Goal: Task Accomplishment & Management: Use online tool/utility

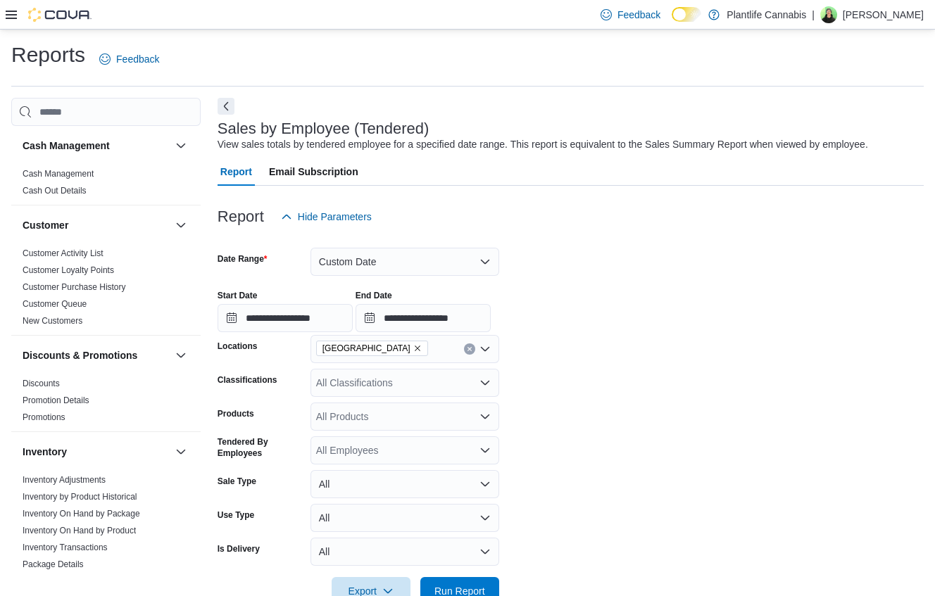
scroll to position [750, 0]
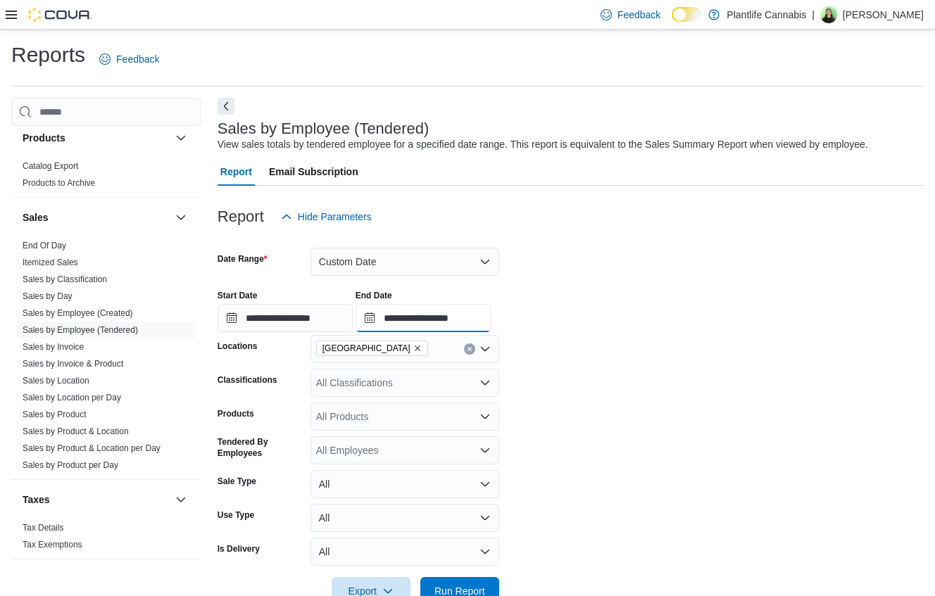
drag, startPoint x: 444, startPoint y: 318, endPoint x: 467, endPoint y: 320, distance: 23.3
click at [454, 318] on input "**********" at bounding box center [422, 318] width 135 height 28
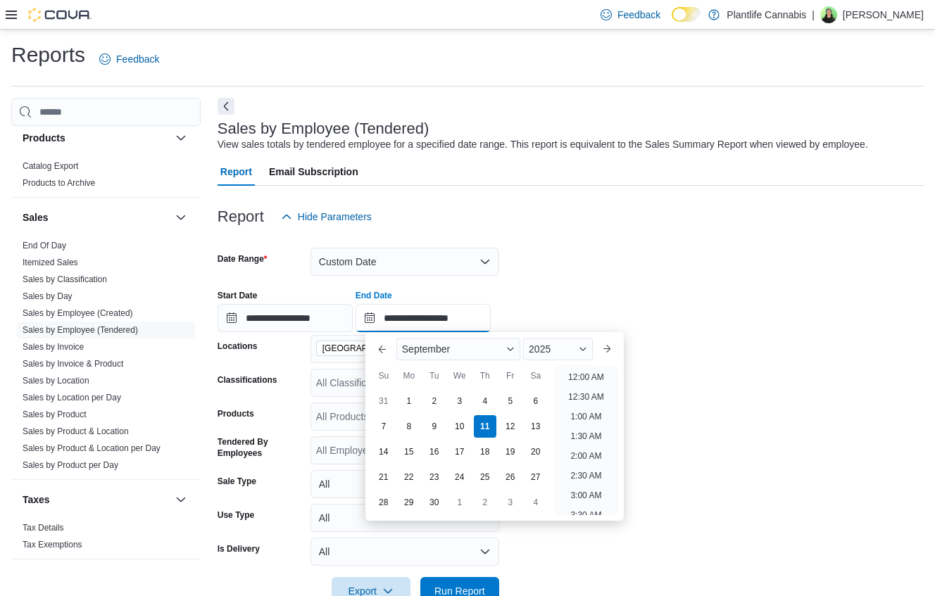
scroll to position [800, 0]
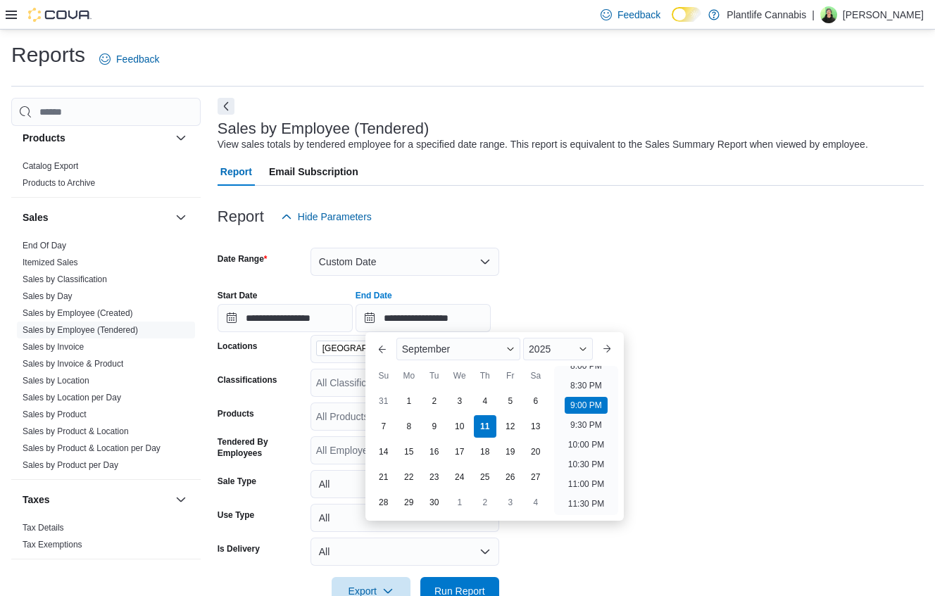
click at [569, 302] on div "**********" at bounding box center [570, 305] width 706 height 53
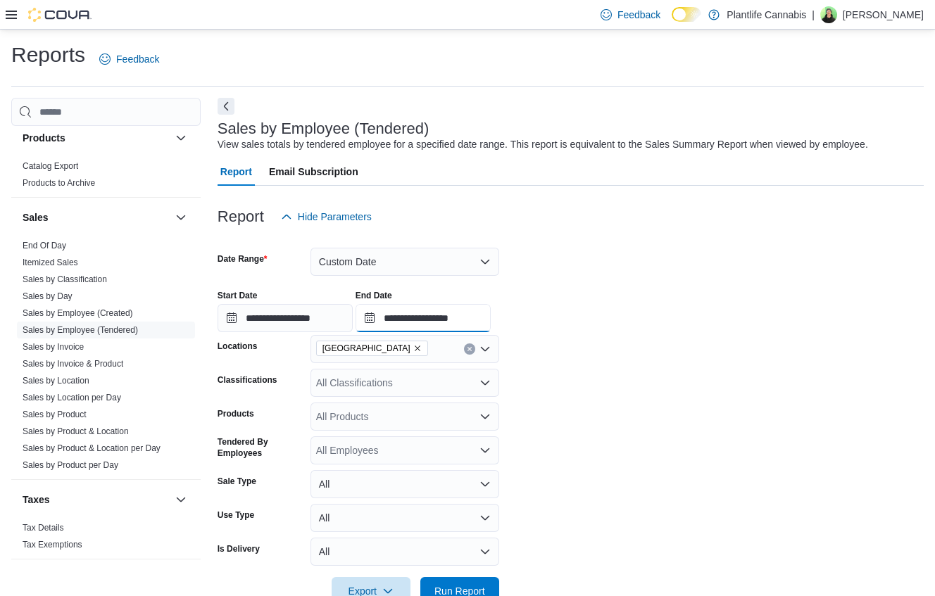
click at [466, 316] on input "**********" at bounding box center [422, 318] width 135 height 28
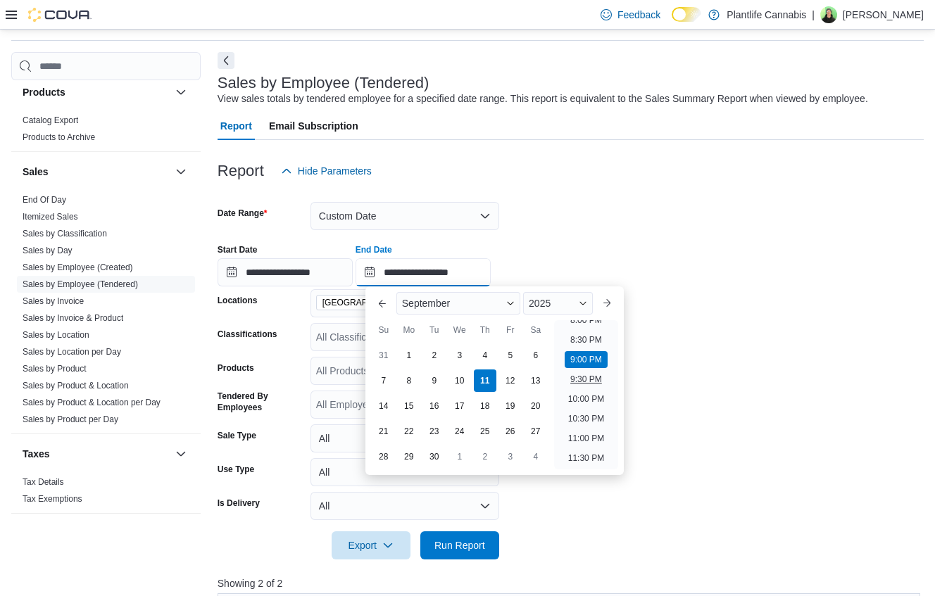
scroll to position [46, 0]
click at [588, 434] on li "11:00 PM" at bounding box center [585, 437] width 47 height 17
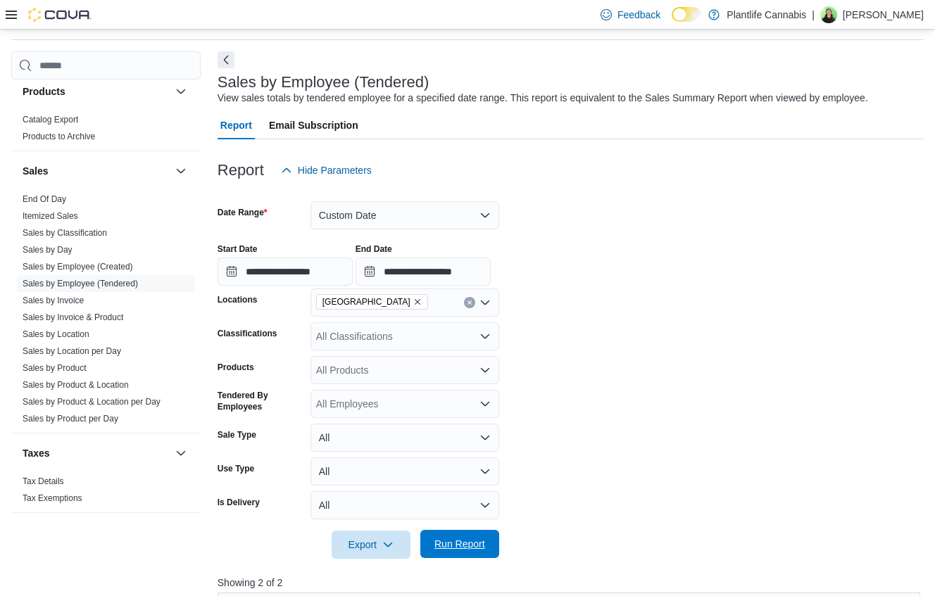
click at [467, 550] on span "Run Report" at bounding box center [459, 544] width 51 height 14
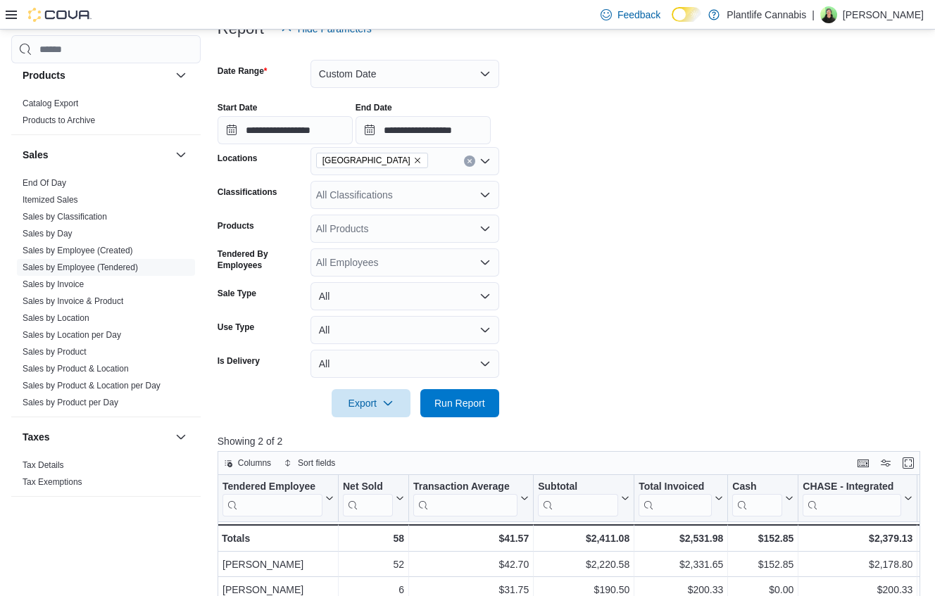
scroll to position [187, 0]
click at [471, 137] on input "**********" at bounding box center [422, 131] width 135 height 28
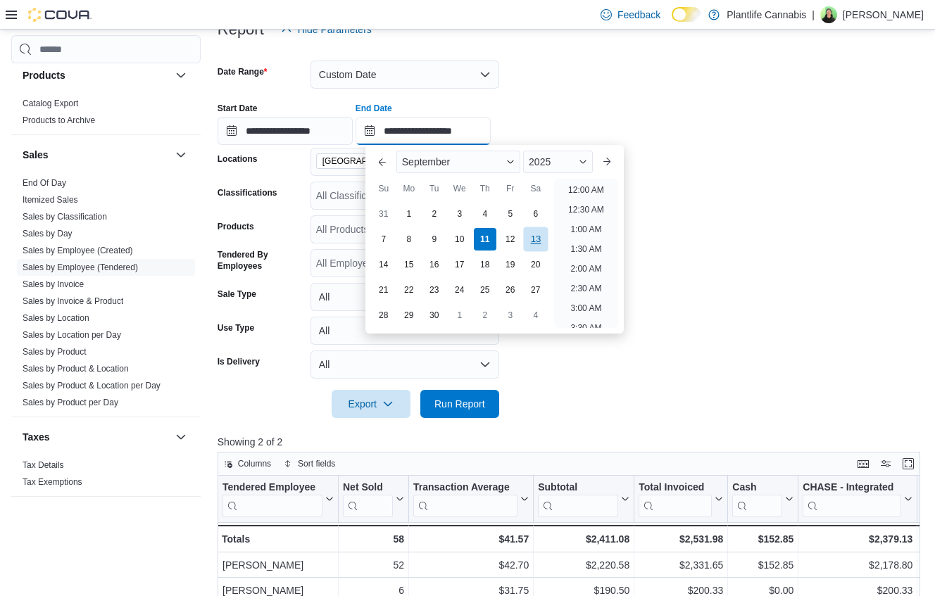
scroll to position [800, 0]
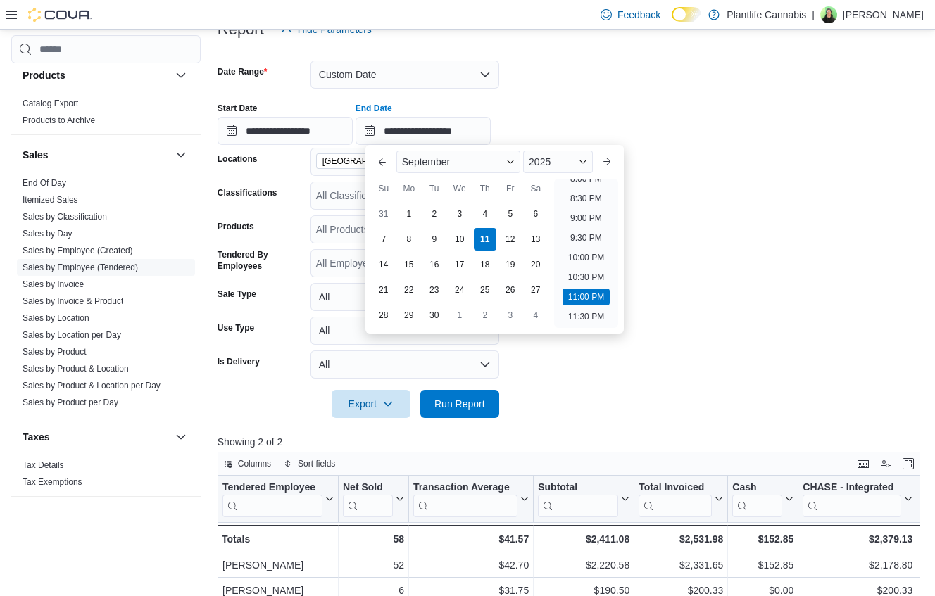
click at [574, 225] on li "9:00 PM" at bounding box center [585, 218] width 43 height 17
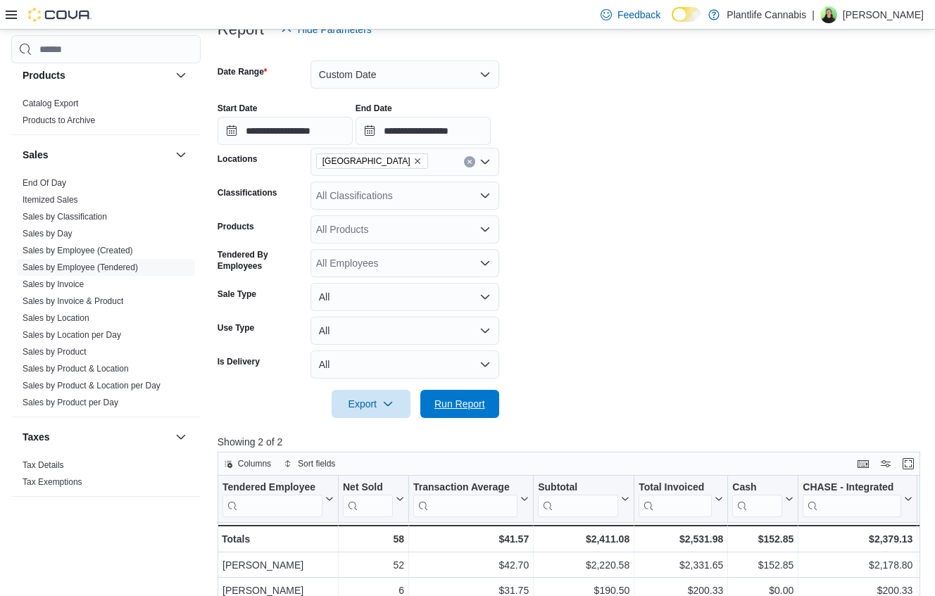
drag, startPoint x: 479, startPoint y: 391, endPoint x: 545, endPoint y: 381, distance: 67.6
click at [479, 391] on span "Run Report" at bounding box center [460, 404] width 62 height 28
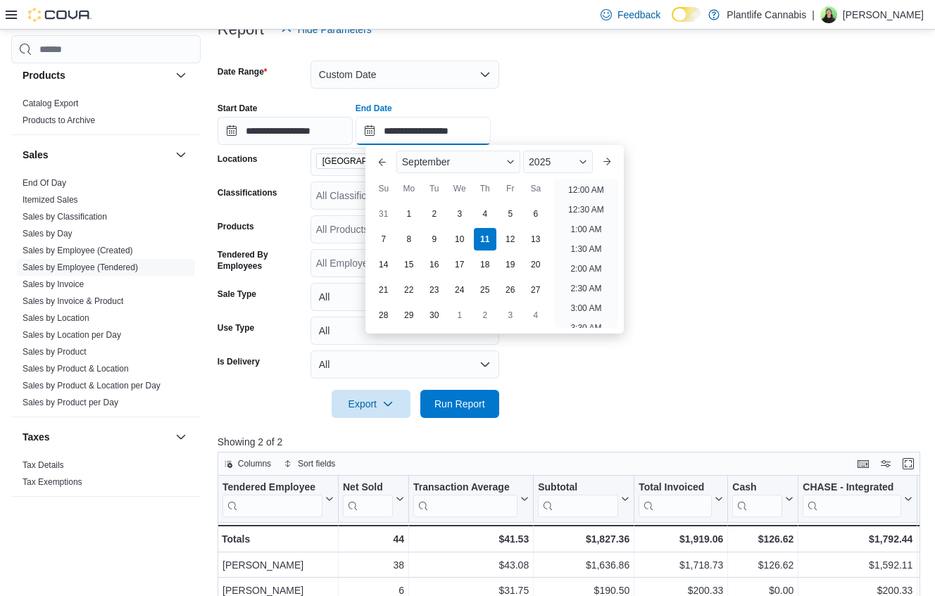
click at [458, 135] on input "**********" at bounding box center [422, 131] width 135 height 28
click at [583, 294] on li "11:00 PM" at bounding box center [585, 297] width 47 height 17
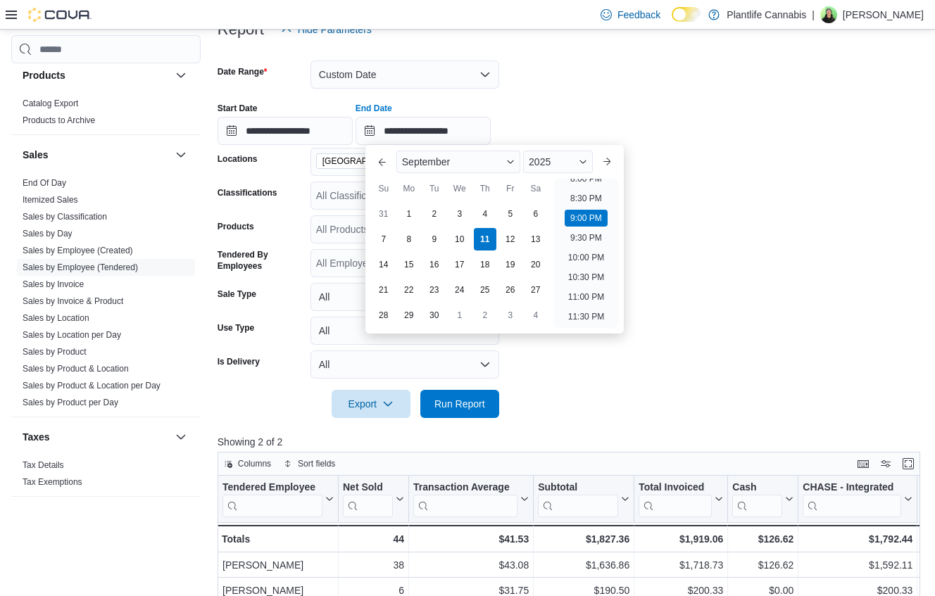
type input "**********"
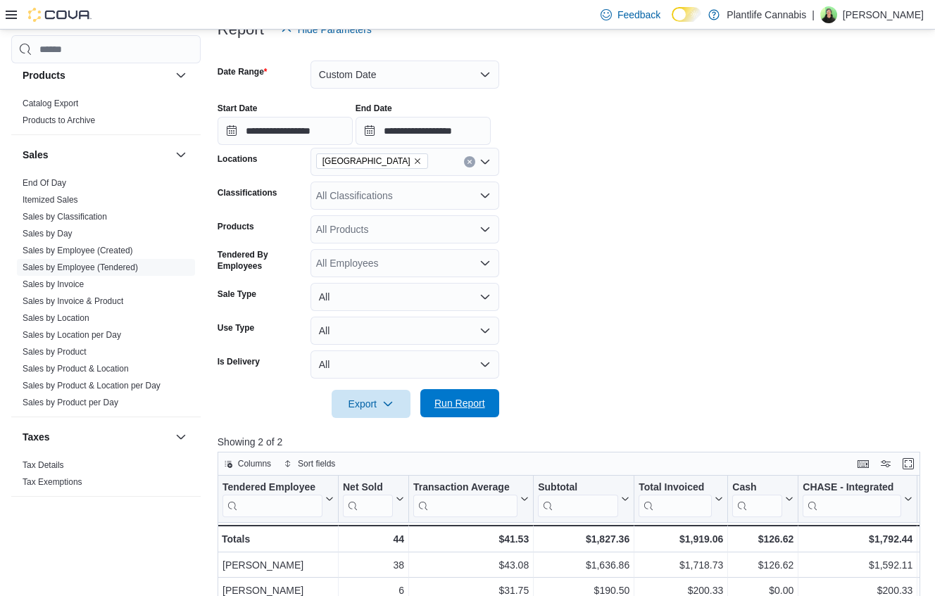
click at [469, 414] on span "Run Report" at bounding box center [460, 403] width 62 height 28
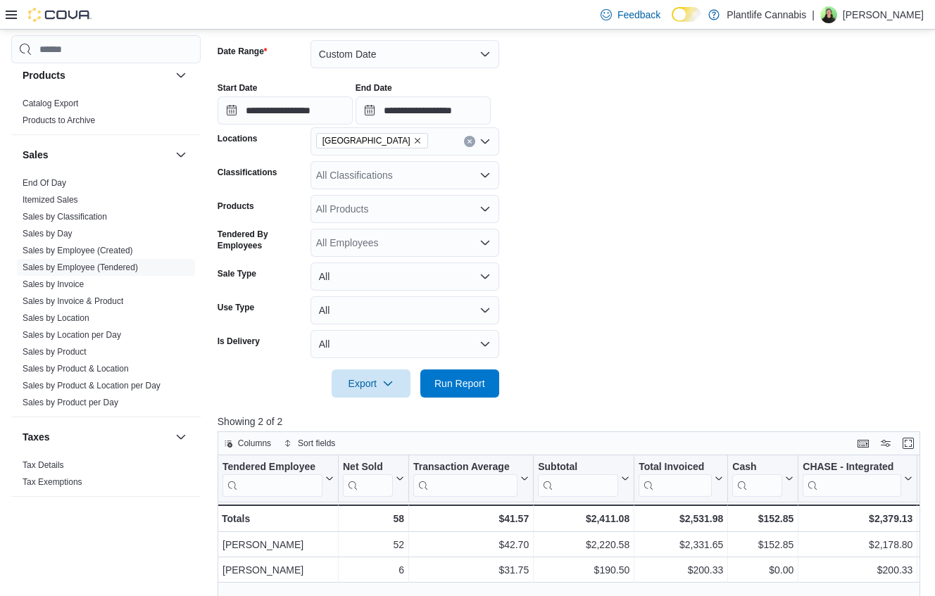
scroll to position [210, 0]
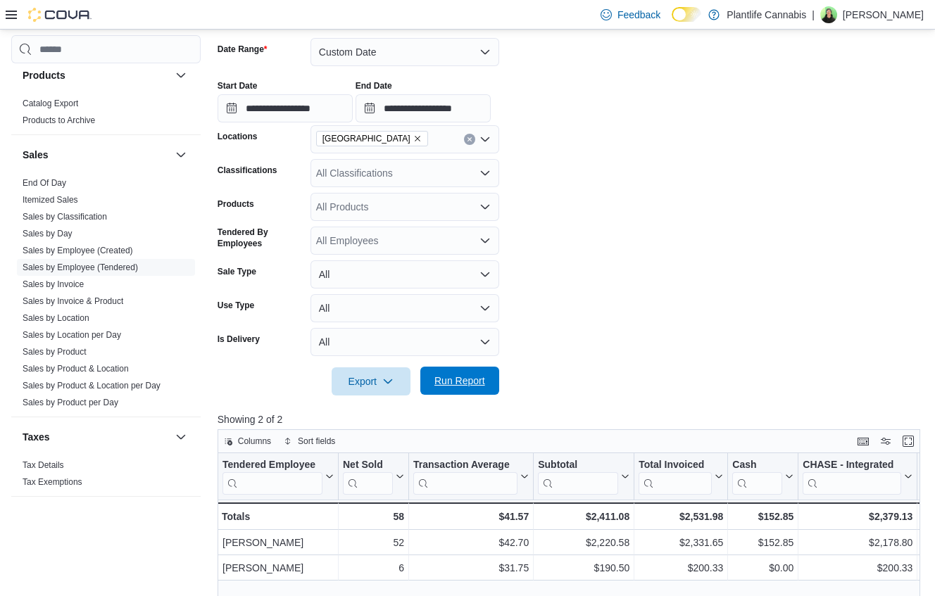
click at [462, 386] on span "Run Report" at bounding box center [459, 381] width 51 height 14
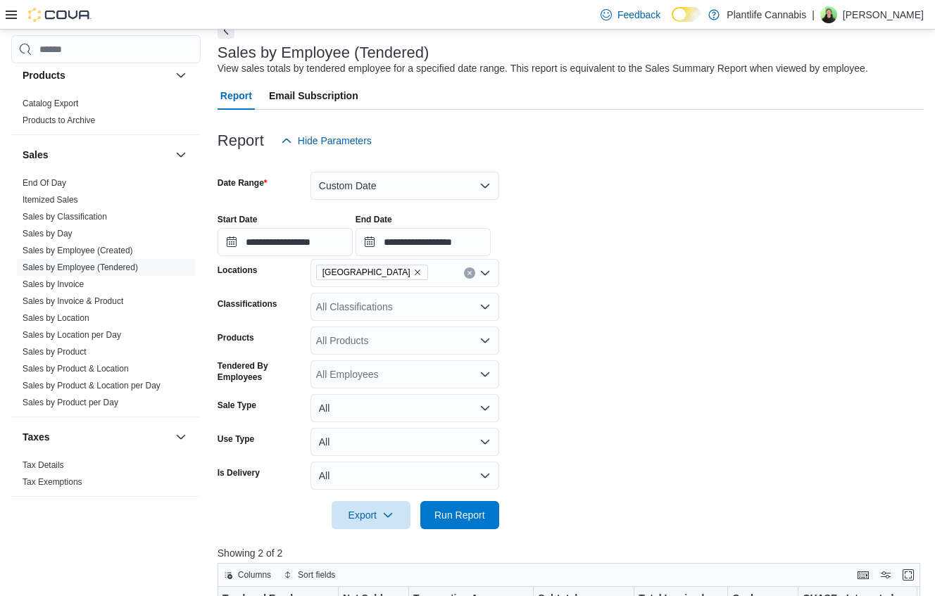
scroll to position [0, 0]
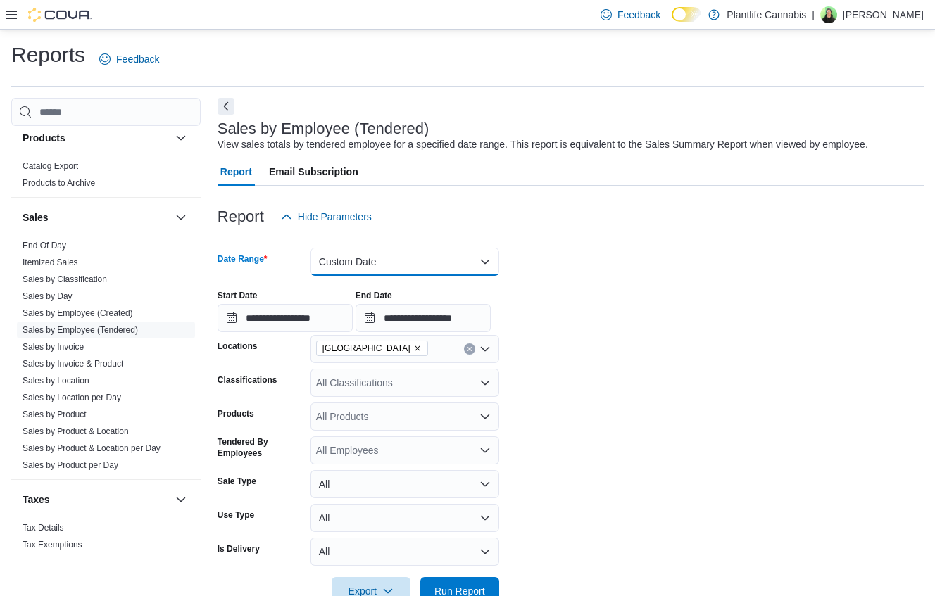
click at [426, 255] on button "Custom Date" at bounding box center [404, 262] width 189 height 28
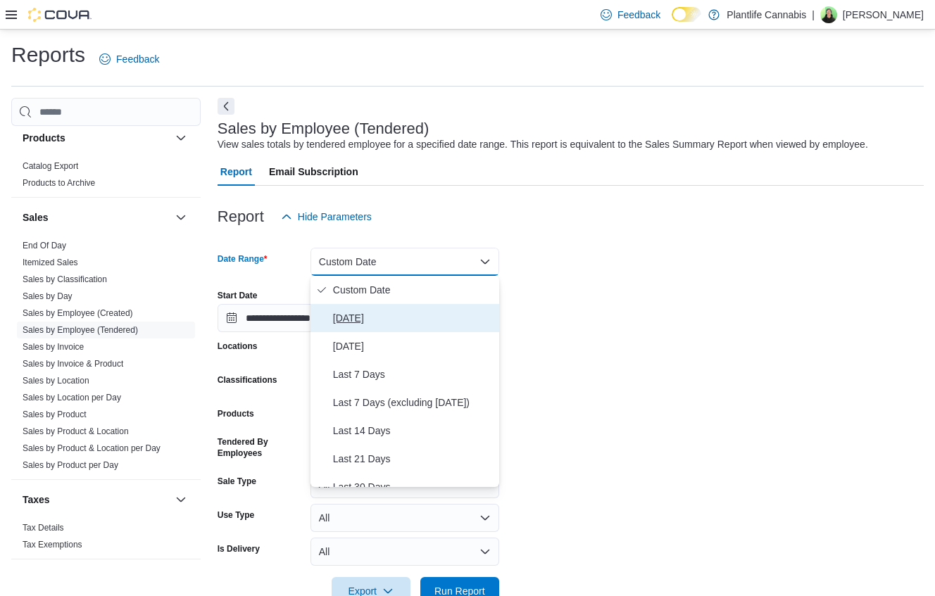
click at [367, 310] on span "[DATE]" at bounding box center [413, 318] width 160 height 17
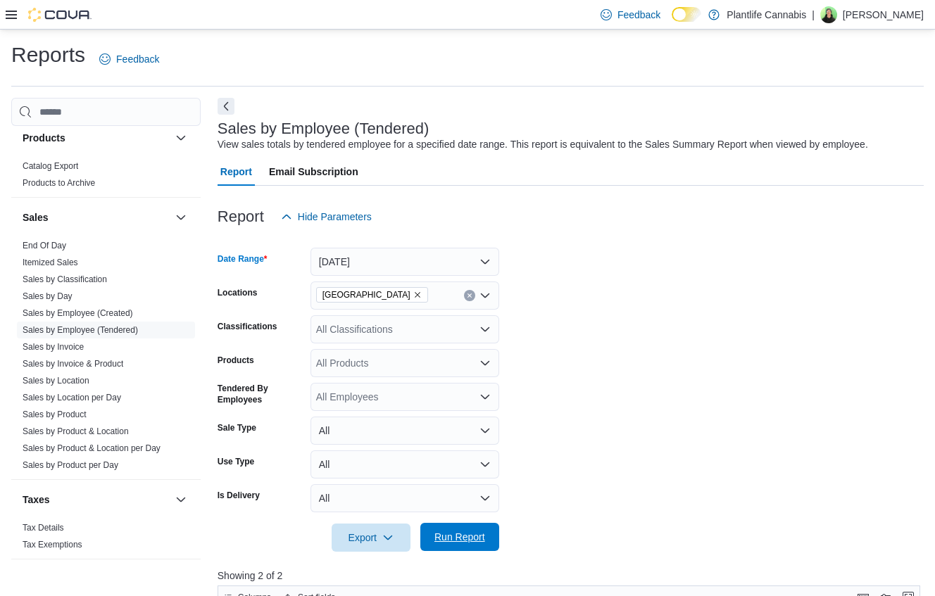
click at [434, 541] on span "Run Report" at bounding box center [459, 537] width 51 height 14
click at [697, 421] on form "Date Range [DATE] Locations [GEOGRAPHIC_DATA] Classifications All Classificatio…" at bounding box center [570, 391] width 706 height 321
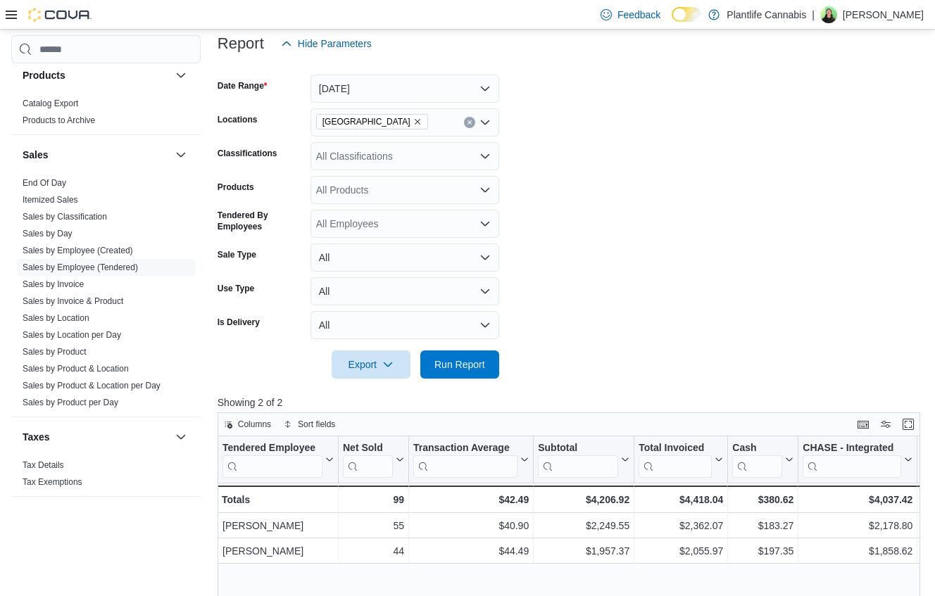
scroll to position [100, 0]
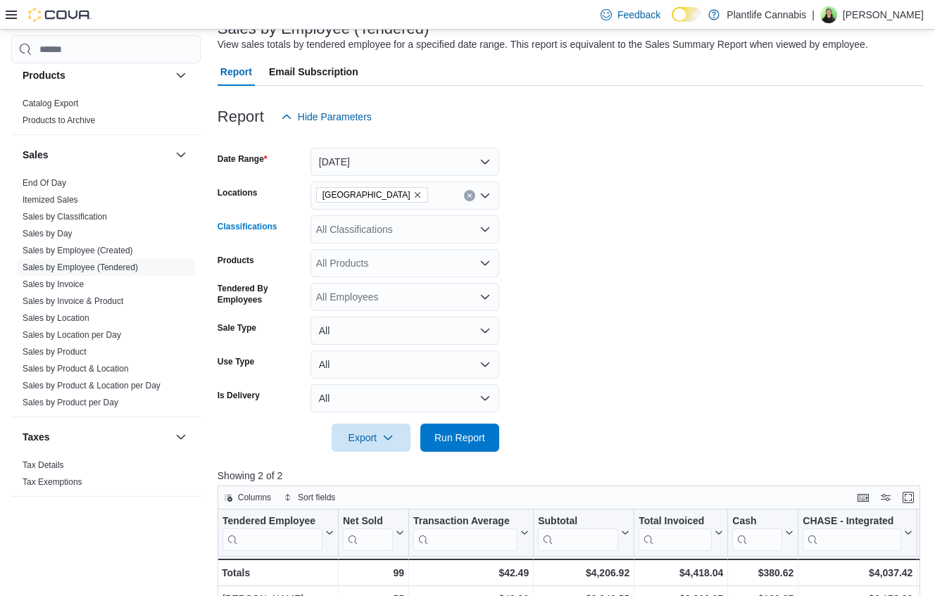
click at [396, 227] on div "All Classifications" at bounding box center [404, 229] width 189 height 28
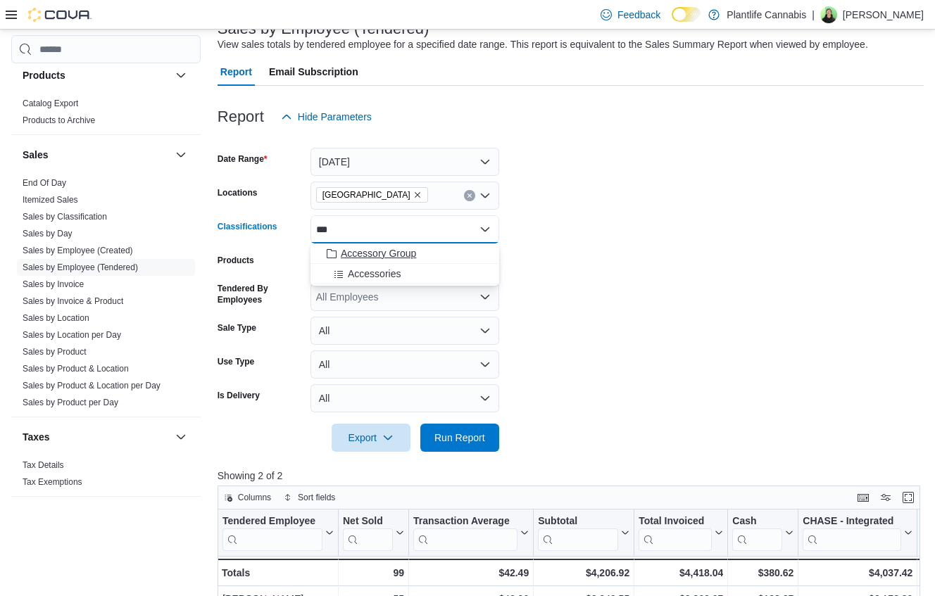
type input "***"
click at [392, 258] on span "Accessory Group" at bounding box center [378, 253] width 75 height 14
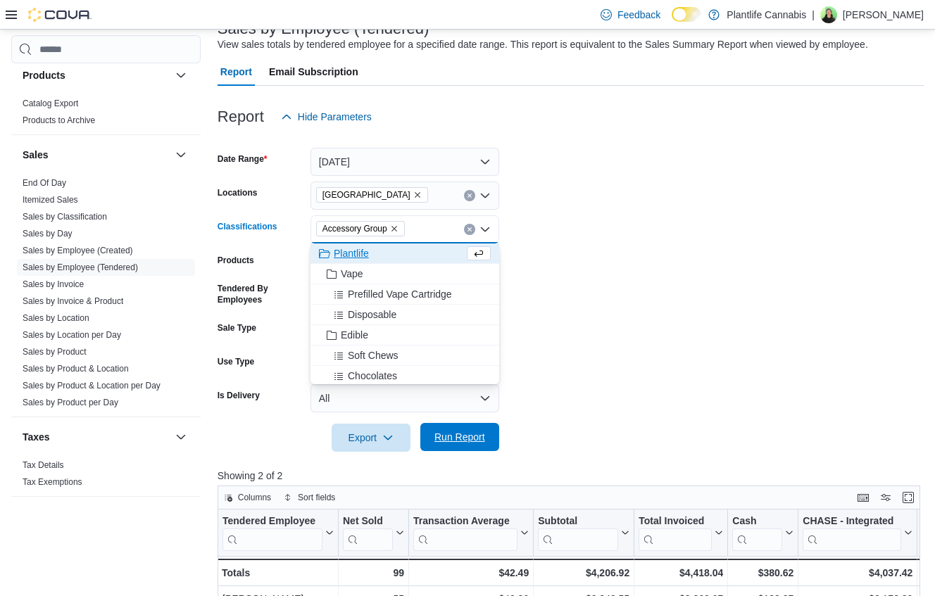
click at [445, 428] on span "Run Report" at bounding box center [460, 437] width 62 height 28
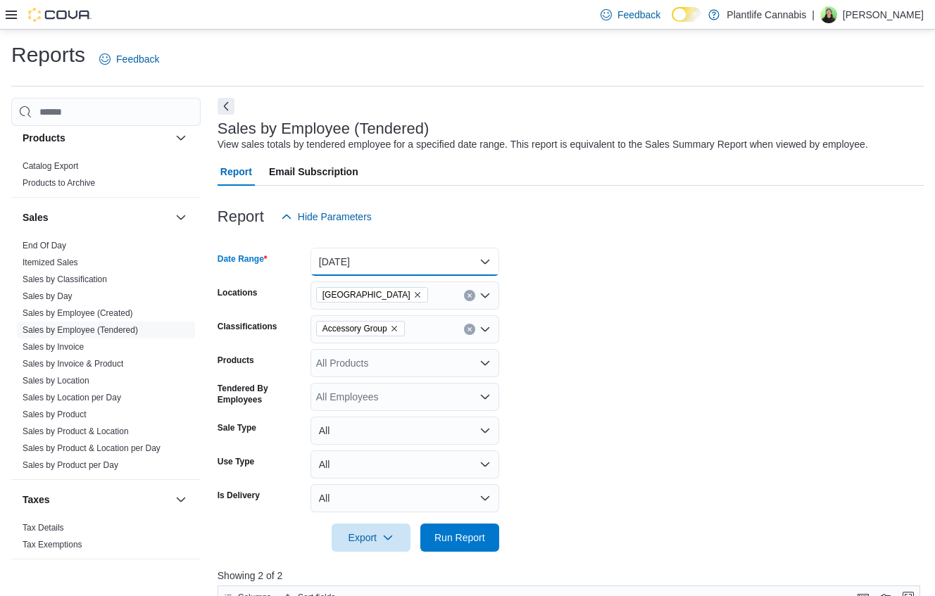
click at [377, 265] on button "[DATE]" at bounding box center [404, 262] width 189 height 28
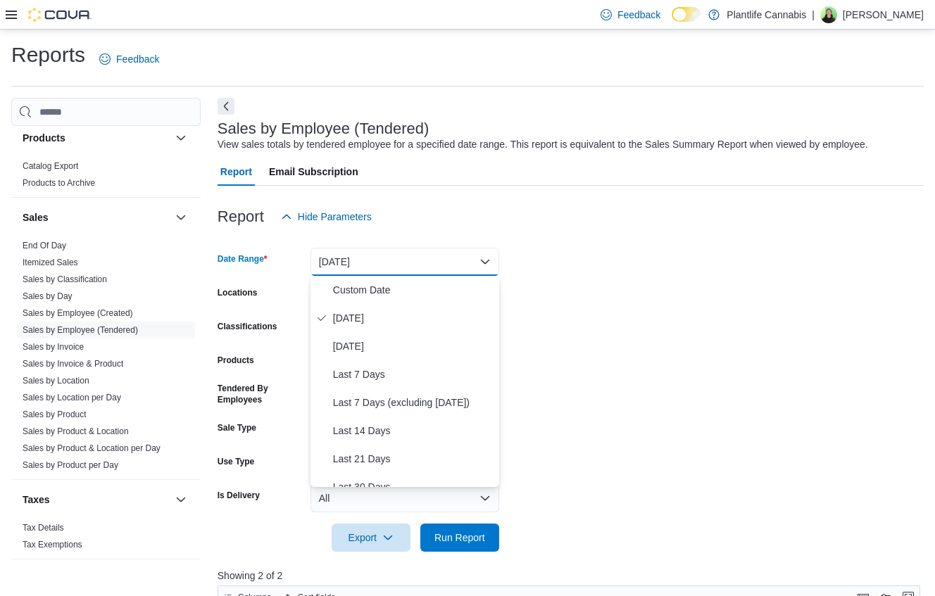
click at [376, 265] on button "[DATE]" at bounding box center [404, 262] width 189 height 28
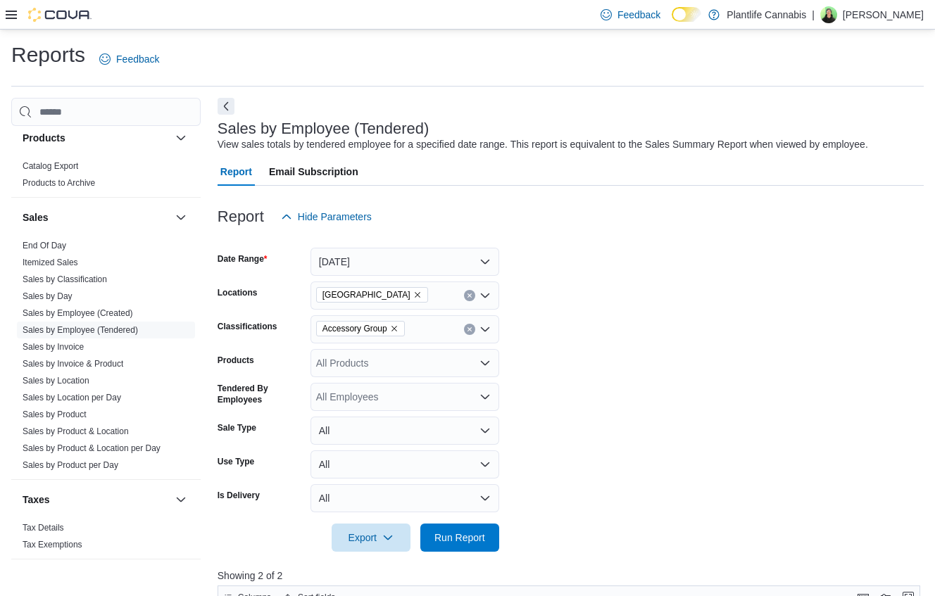
click at [471, 329] on icon "Clear input" at bounding box center [470, 330] width 6 height 6
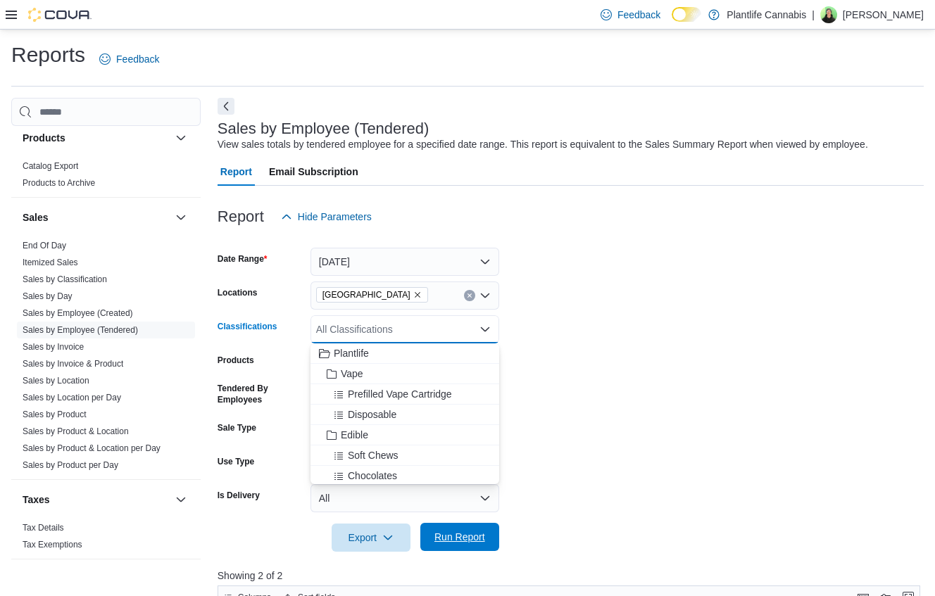
click at [467, 551] on span "Run Report" at bounding box center [460, 537] width 62 height 28
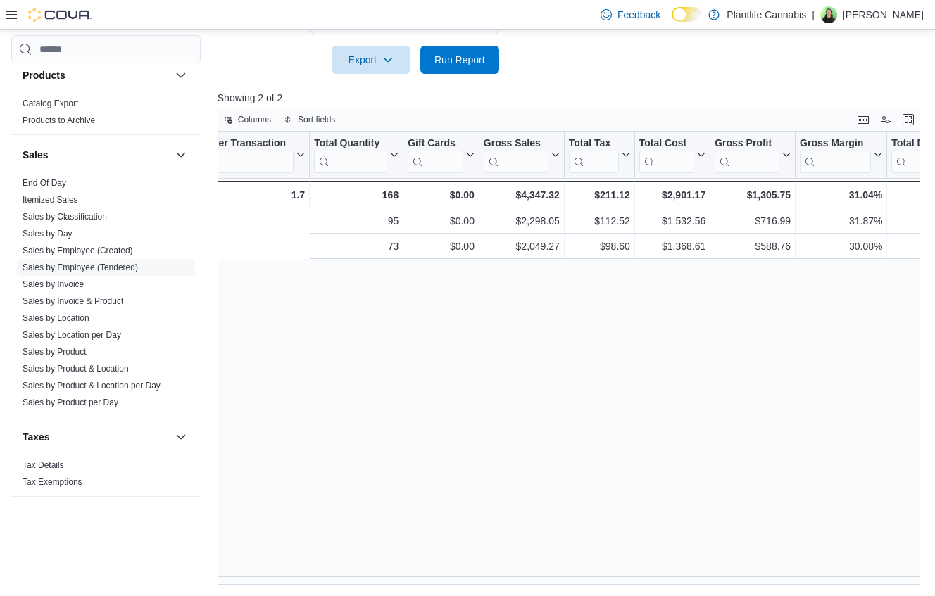
scroll to position [0, 1636]
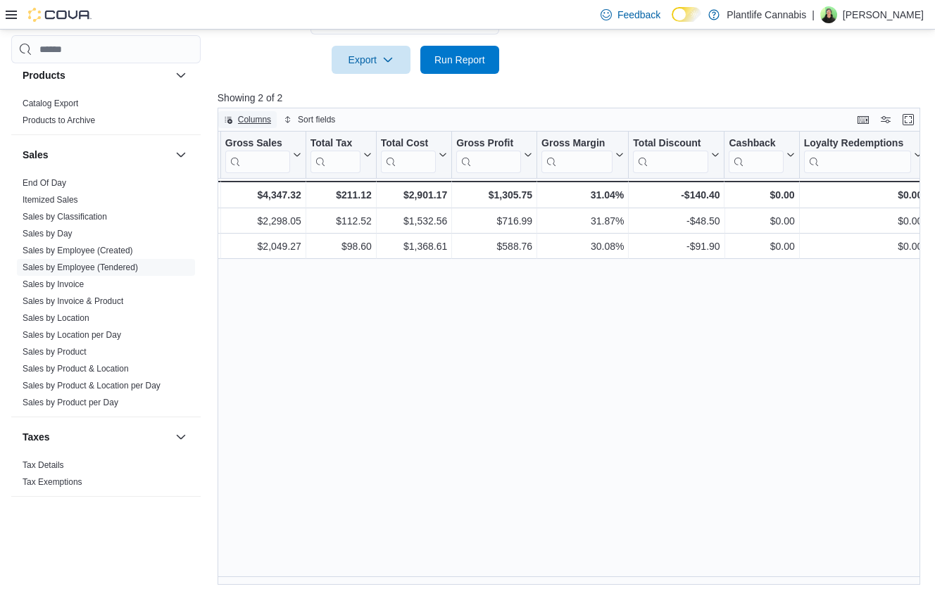
drag, startPoint x: 255, startPoint y: 117, endPoint x: 261, endPoint y: 122, distance: 7.5
click at [261, 122] on span "Columns" at bounding box center [254, 119] width 33 height 11
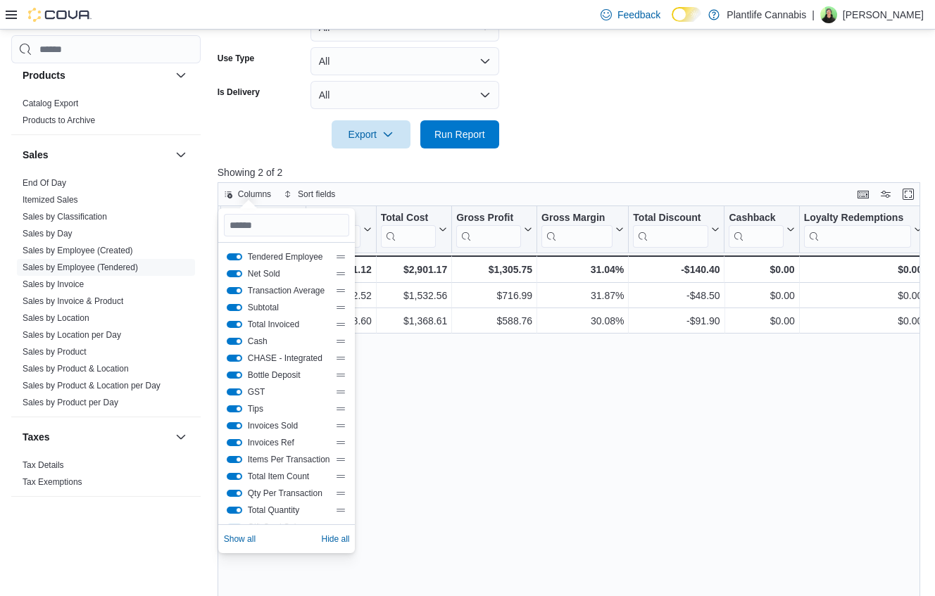
scroll to position [384, 0]
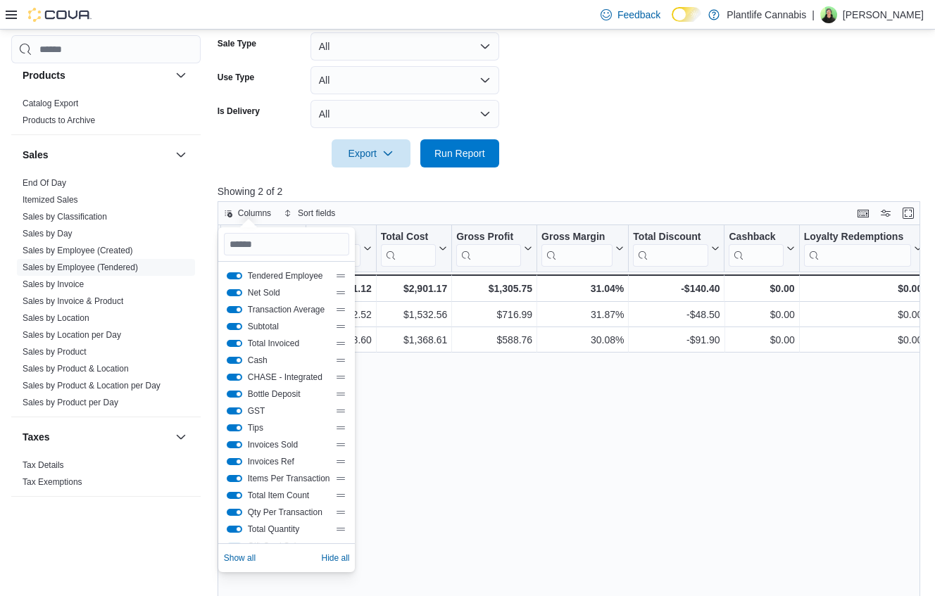
click at [239, 343] on button "Total Invoiced" at bounding box center [234, 343] width 15 height 7
click at [240, 378] on button "CHASE - Integrated" at bounding box center [234, 377] width 15 height 7
click at [239, 378] on button "CHASE - Integrated" at bounding box center [234, 377] width 15 height 7
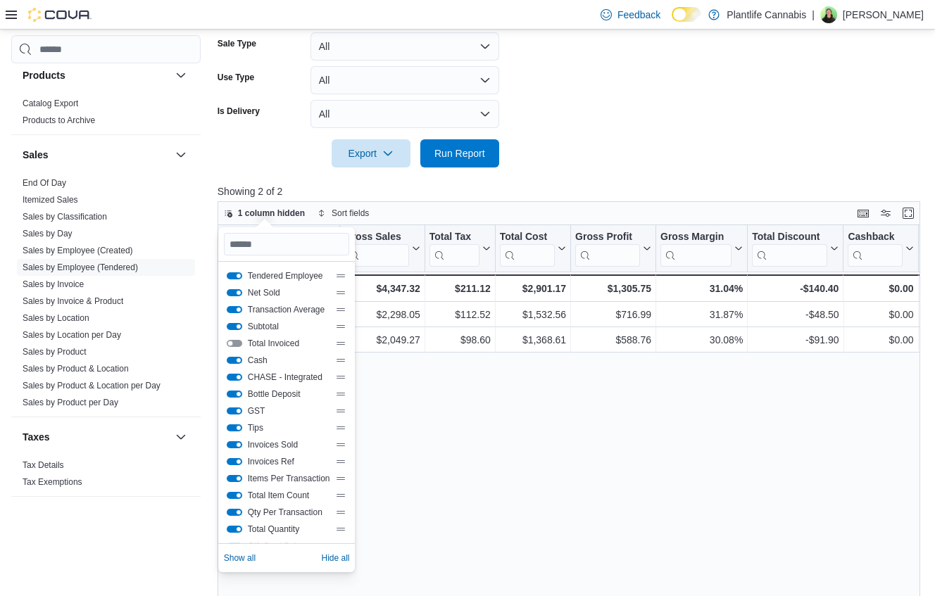
click at [241, 348] on div "Total Invoiced" at bounding box center [287, 343] width 120 height 11
click at [239, 344] on button "Total Invoiced" at bounding box center [234, 343] width 15 height 7
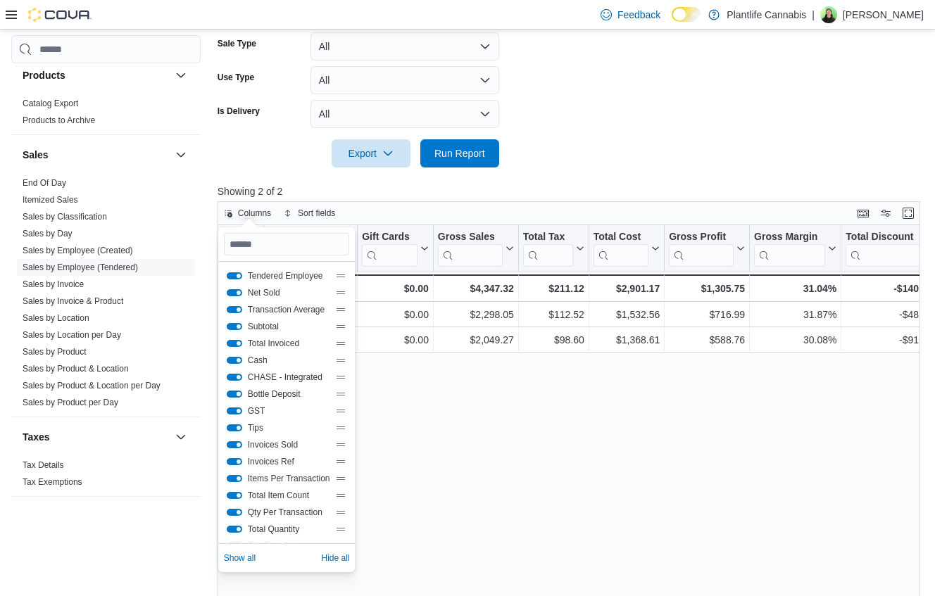
click at [237, 393] on button "Bottle Deposit" at bounding box center [234, 394] width 15 height 7
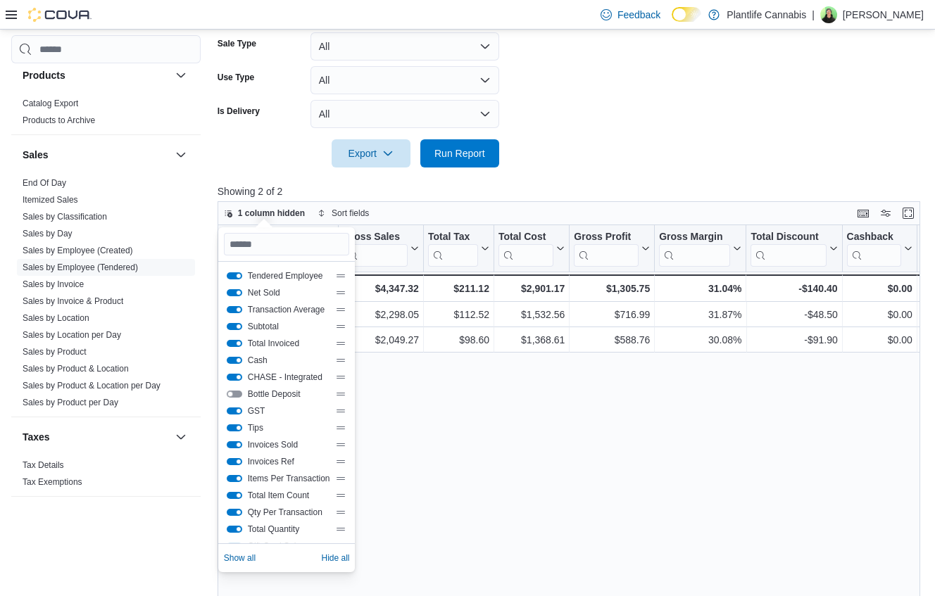
click at [239, 415] on div "GST" at bounding box center [287, 410] width 120 height 11
click at [240, 412] on button "GST" at bounding box center [234, 410] width 15 height 7
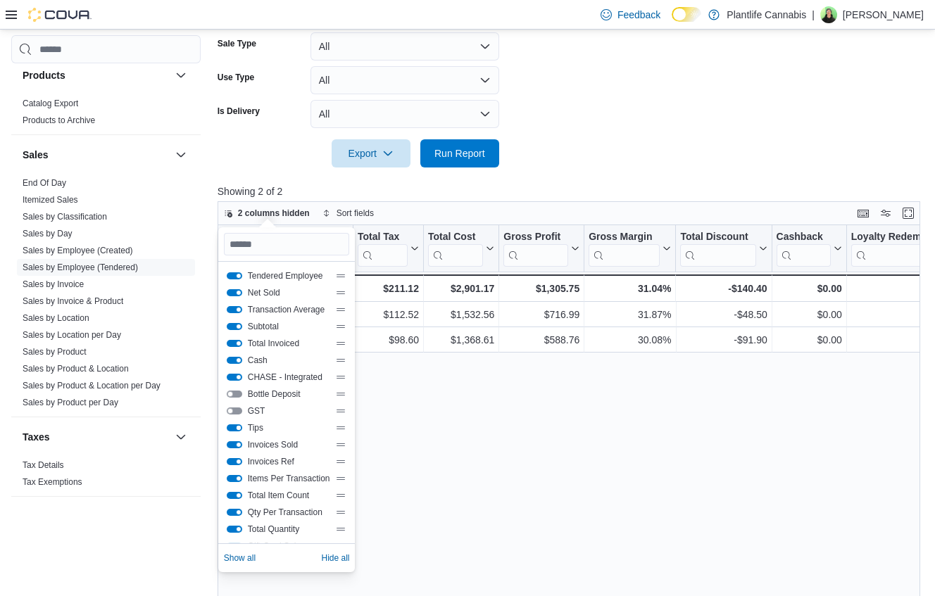
click at [237, 427] on button "Tips" at bounding box center [234, 427] width 15 height 7
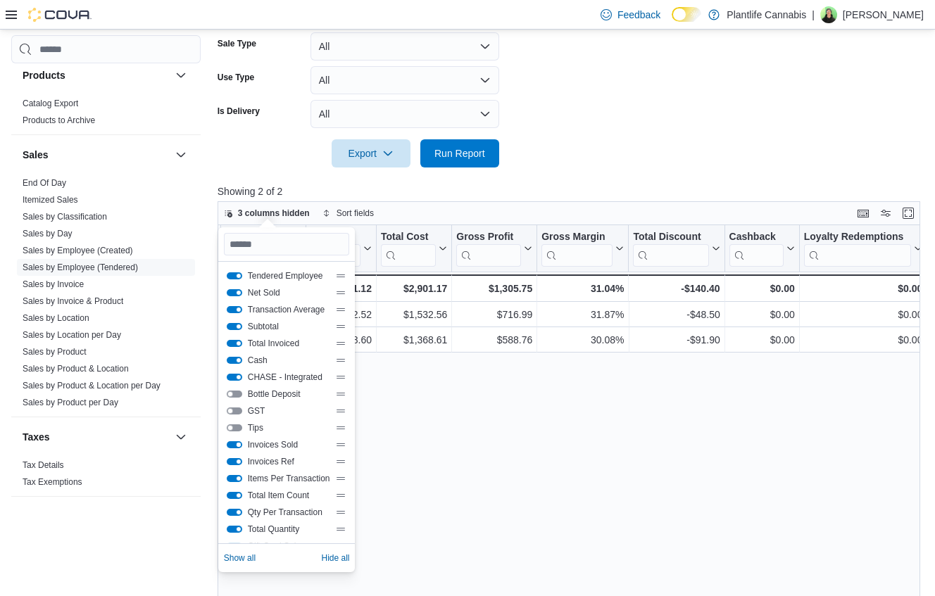
scroll to position [0, 1401]
click at [238, 494] on div "Total Item Count" at bounding box center [287, 495] width 120 height 11
click at [239, 495] on button "Total Item Count" at bounding box center [234, 495] width 15 height 7
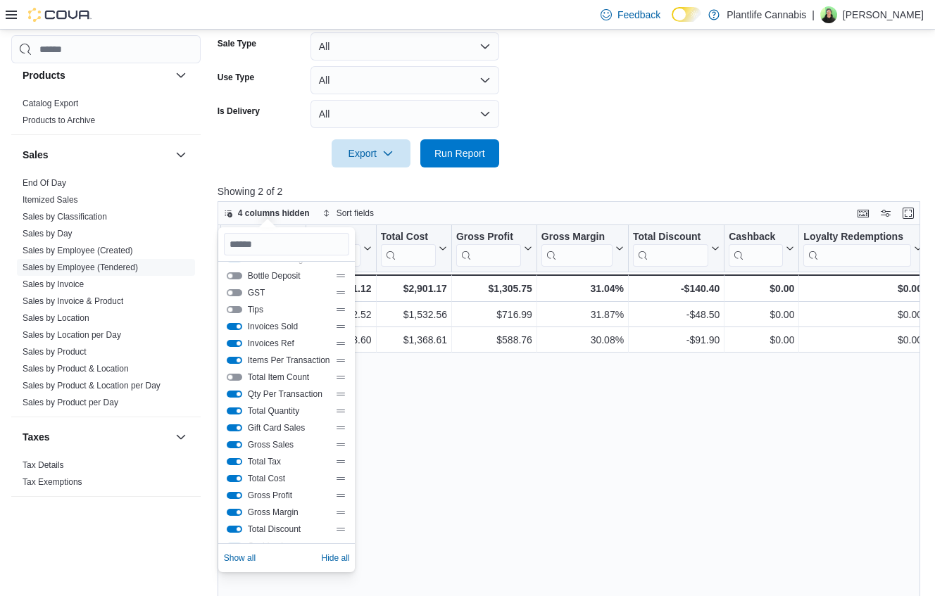
click at [238, 463] on button "Total Tax" at bounding box center [234, 461] width 15 height 7
drag, startPoint x: 236, startPoint y: 476, endPoint x: 239, endPoint y: 486, distance: 10.2
click at [236, 476] on button "Total Cost" at bounding box center [234, 478] width 15 height 7
drag, startPoint x: 240, startPoint y: 490, endPoint x: 236, endPoint y: 500, distance: 11.1
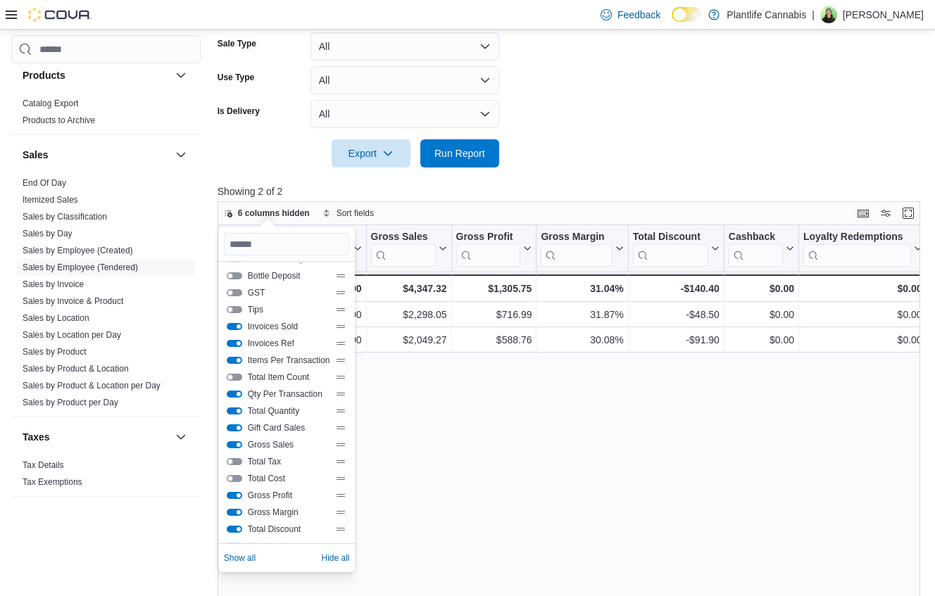
click at [240, 490] on div "Gross Profit" at bounding box center [287, 495] width 120 height 11
click at [237, 495] on button "Gross Profit" at bounding box center [234, 495] width 15 height 7
click at [583, 443] on div "Tendered Employee Click to view column header actions Net Sold Click to view co…" at bounding box center [571, 451] width 709 height 453
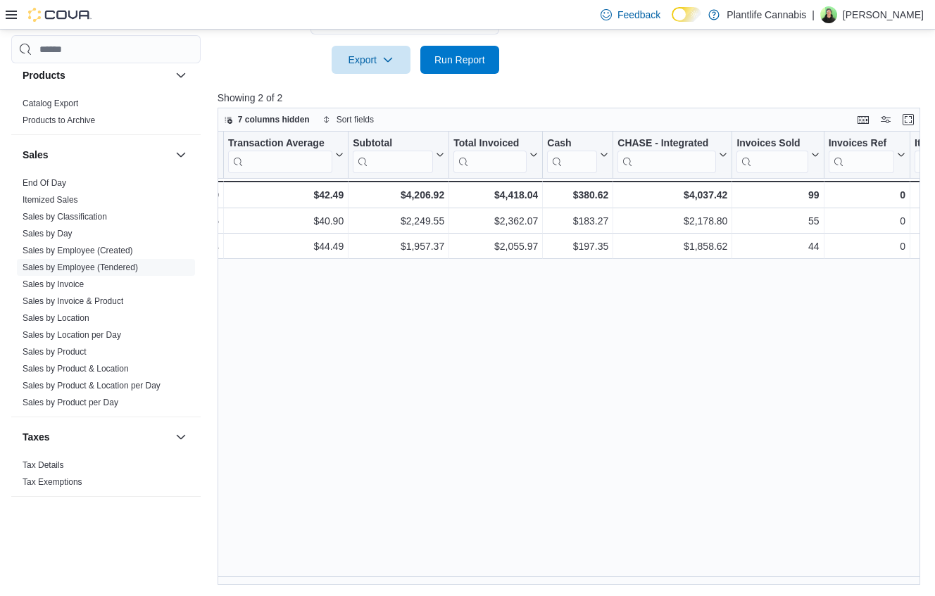
scroll to position [0, 0]
